Goal: Find specific page/section: Find specific page/section

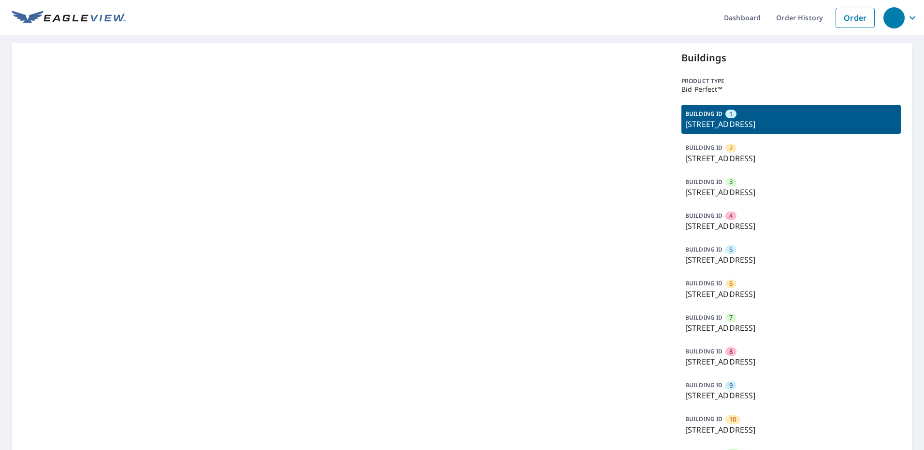
click at [729, 421] on span "10" at bounding box center [732, 419] width 7 height 9
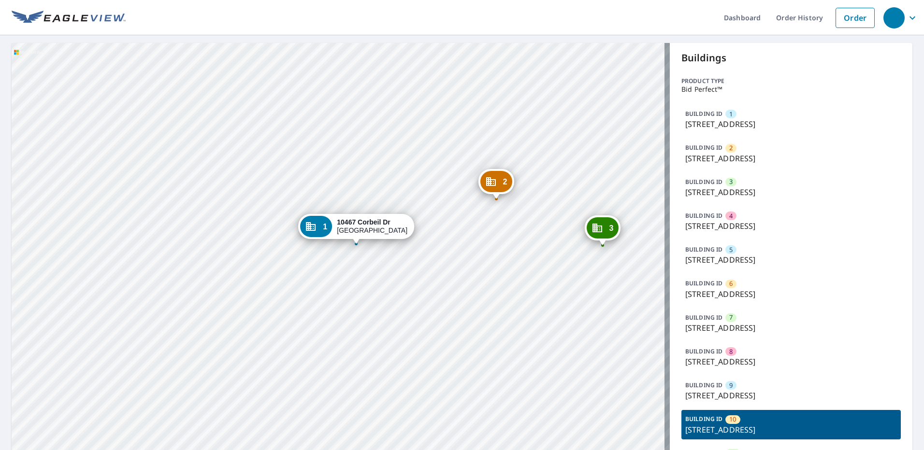
click at [728, 404] on div "BUILDING ID [GEOGRAPHIC_DATA][STREET_ADDRESS]" at bounding box center [790, 390] width 219 height 29
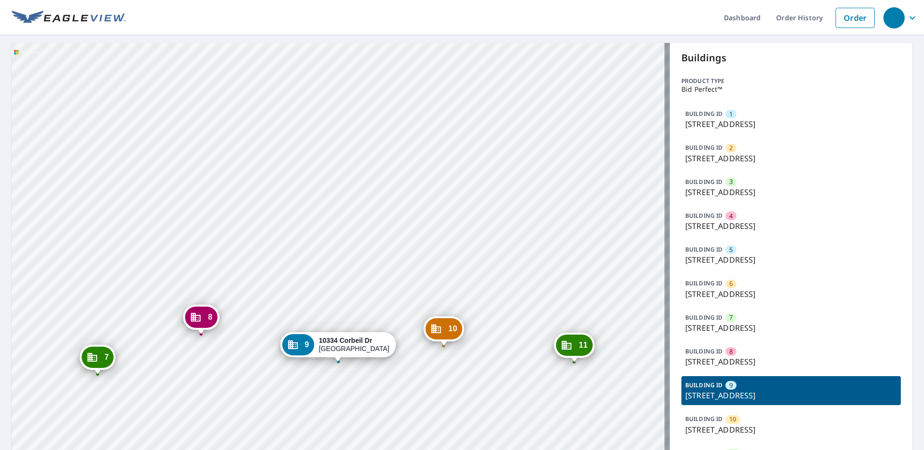
click at [741, 423] on div "BUILDING ID [GEOGRAPHIC_DATA][STREET_ADDRESS]" at bounding box center [790, 424] width 219 height 29
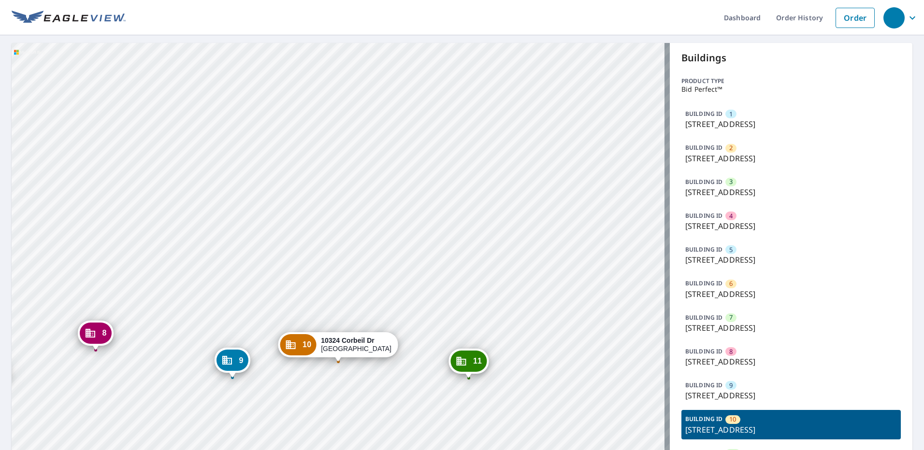
click at [749, 396] on p "[STREET_ADDRESS]" at bounding box center [791, 396] width 212 height 12
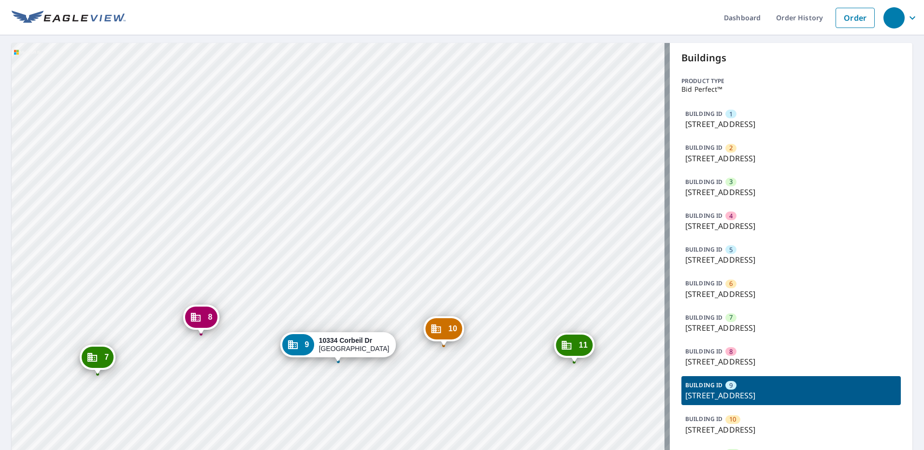
click at [750, 424] on p "[STREET_ADDRESS]" at bounding box center [791, 430] width 212 height 12
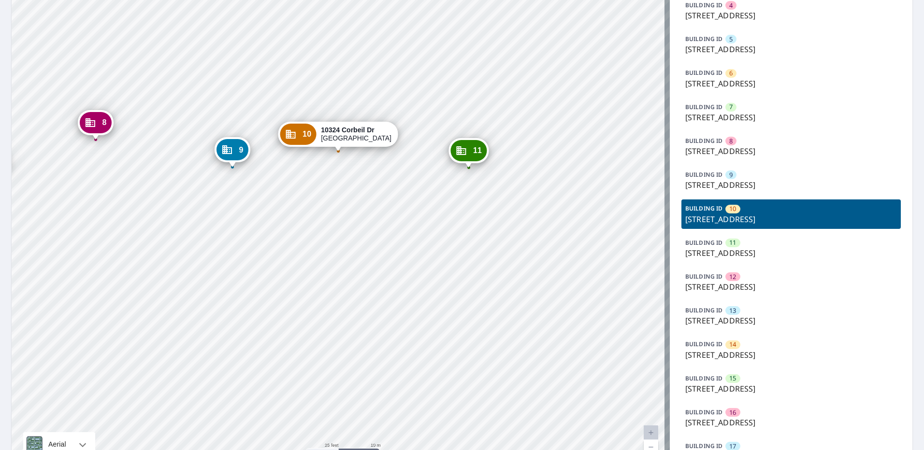
scroll to position [242, 0]
